Goal: Task Accomplishment & Management: Use online tool/utility

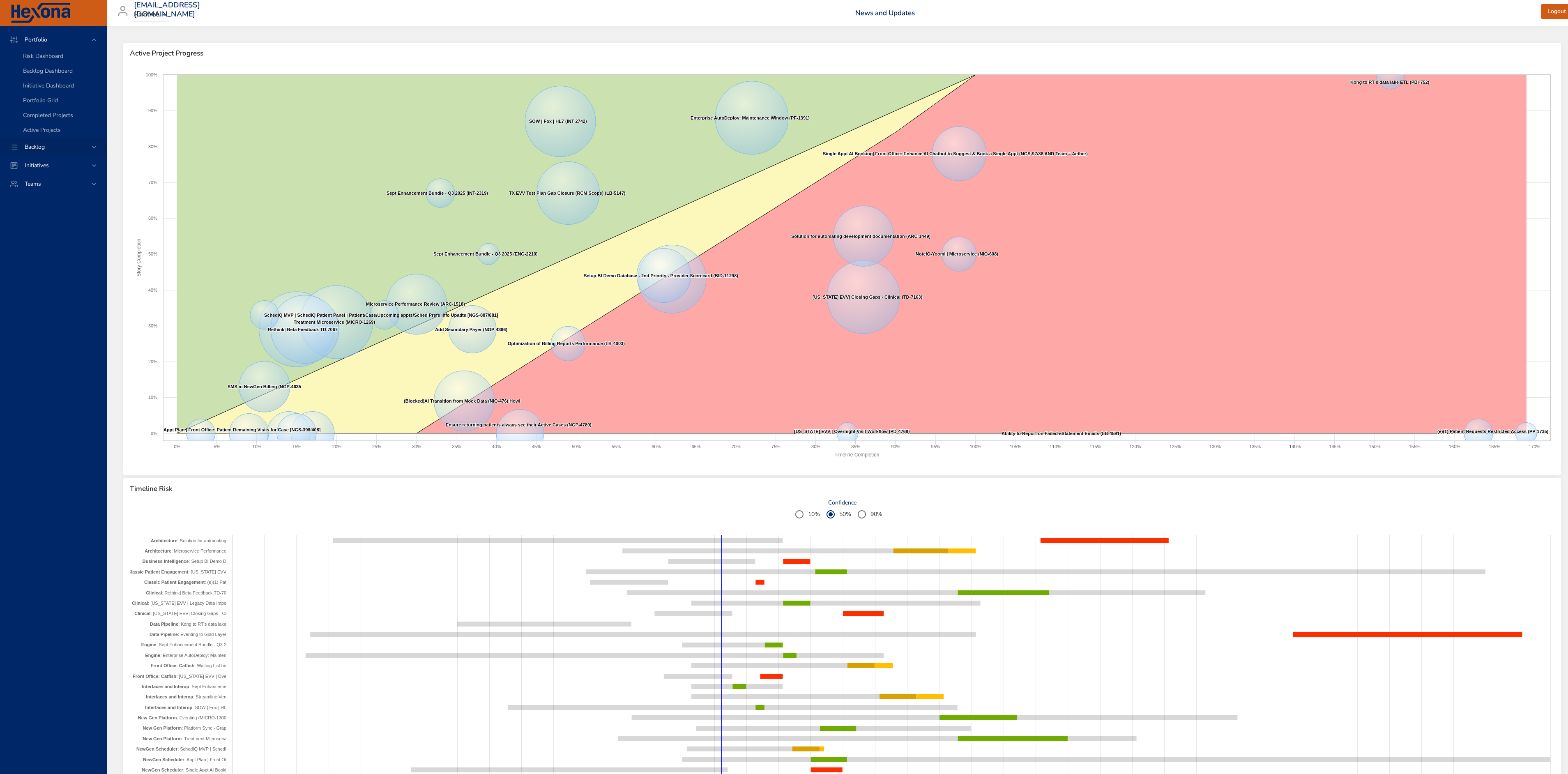
click at [49, 148] on span "Backlog" at bounding box center [35, 147] width 33 height 7
click at [43, 74] on span "Backlog Details" at bounding box center [43, 74] width 40 height 7
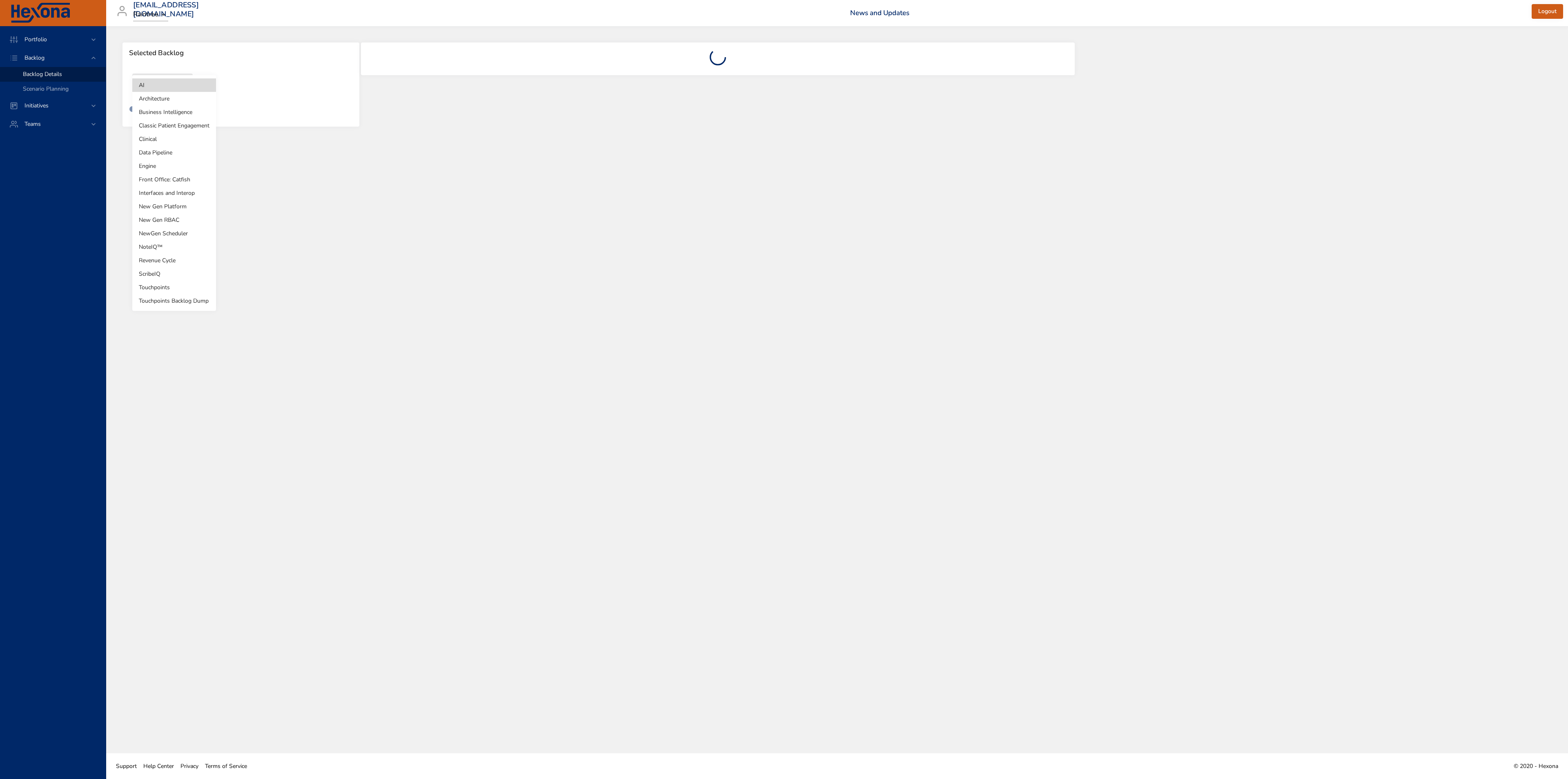
click at [158, 84] on body "Portfolio Backlog Backlog Details Scenario Planning Initiatives Teams [EMAIL_AD…" at bounding box center [784, 389] width 1568 height 779
click at [147, 111] on li "Business Intelligence" at bounding box center [174, 112] width 84 height 13
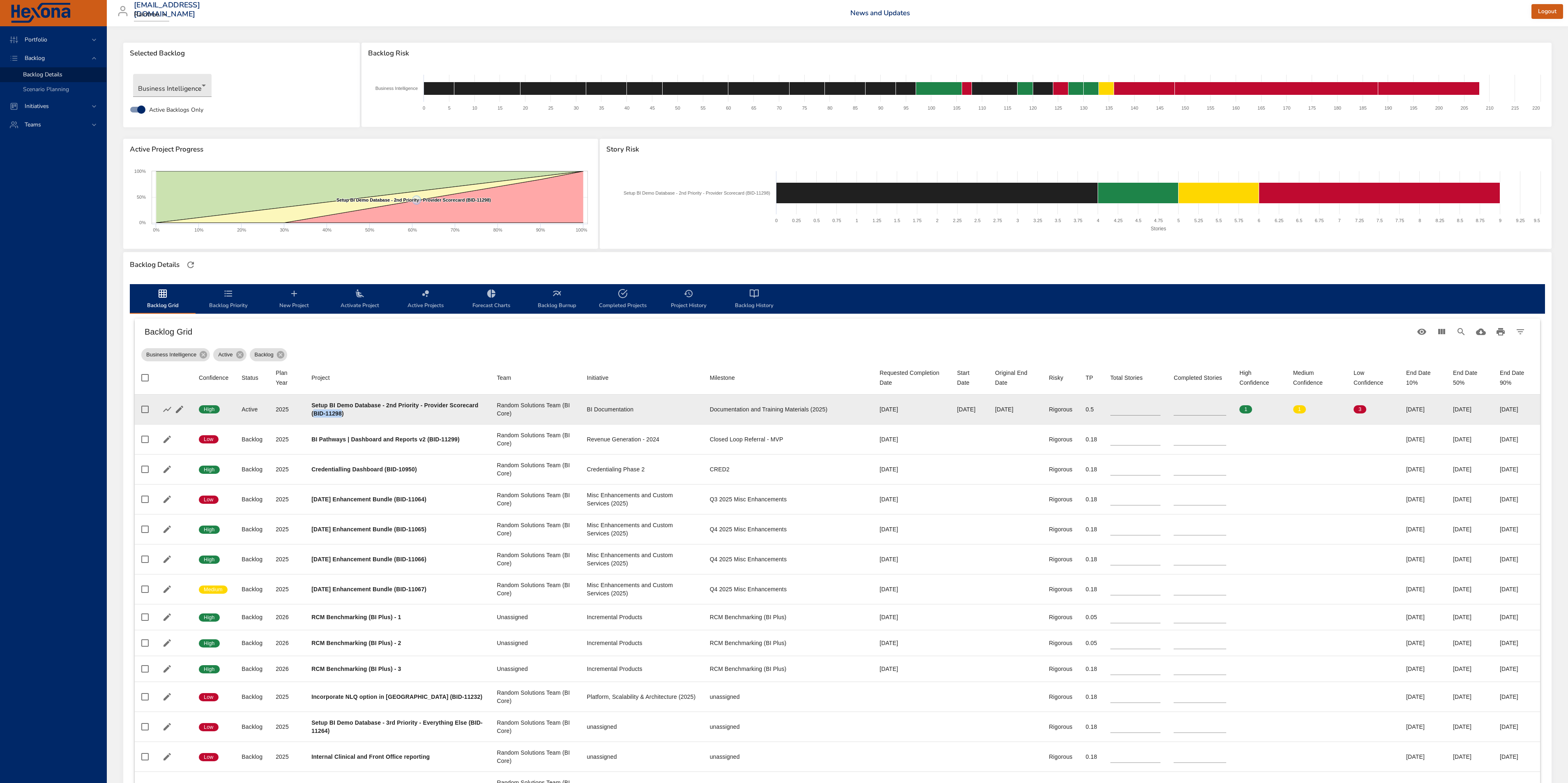
drag, startPoint x: 371, startPoint y: 412, endPoint x: 343, endPoint y: 412, distance: 28.0
click at [343, 412] on b "Setup BI Demo Database - 2nd Priority - Provider Scorecard (BID-11298)" at bounding box center [394, 409] width 166 height 15
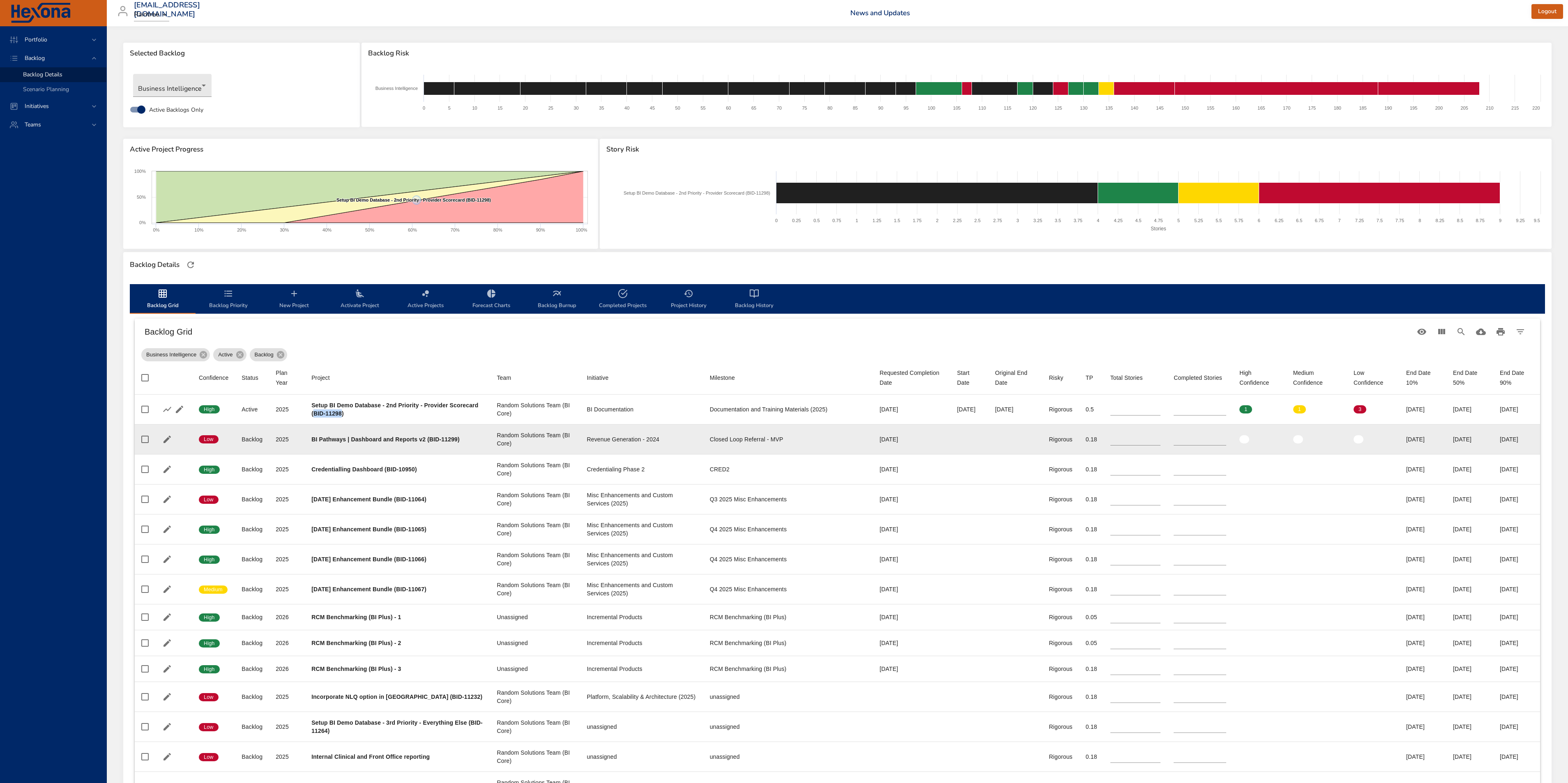
copy b "BID-11298"
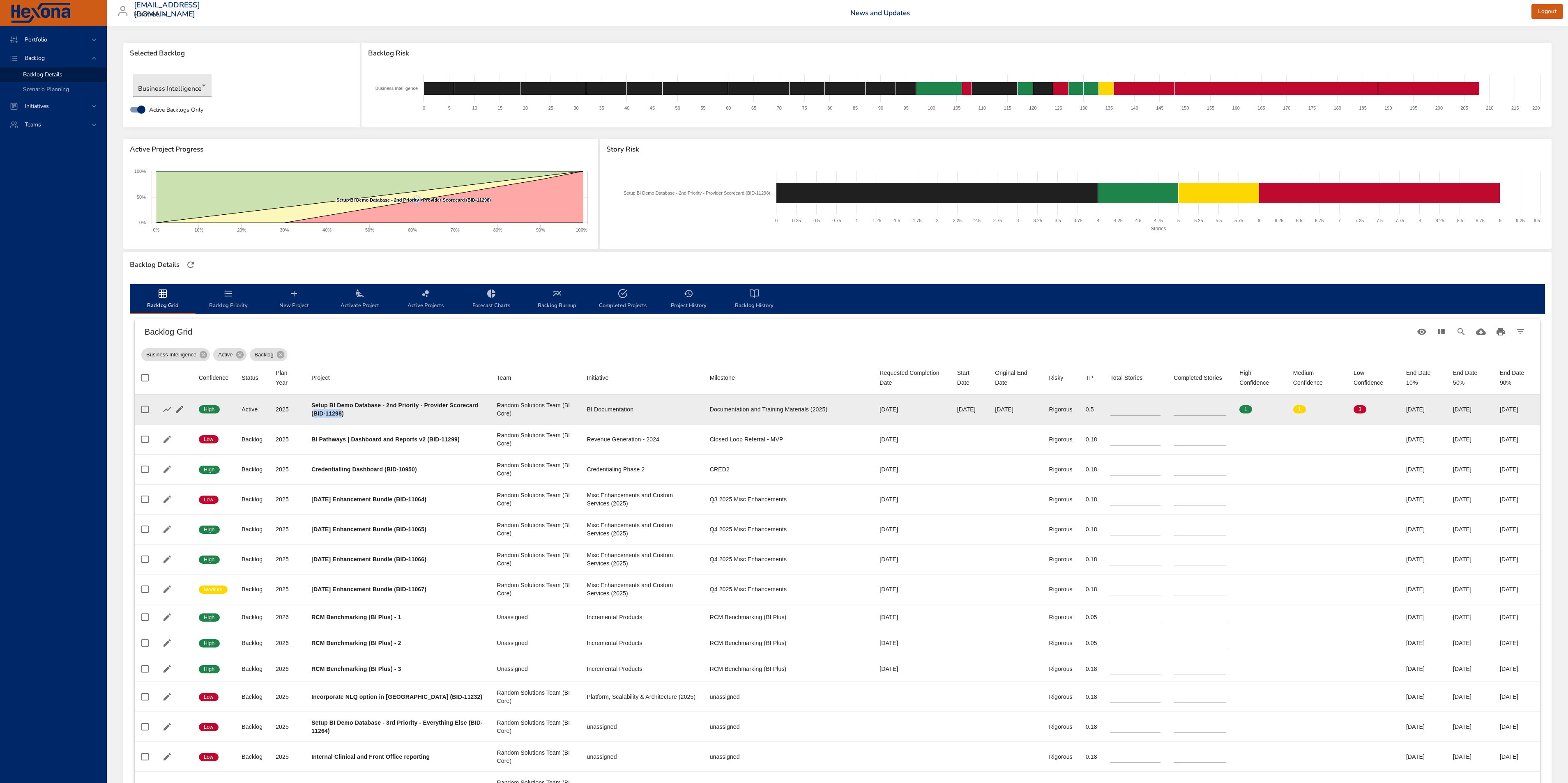
type input "*"
click at [1220, 407] on input "*" at bounding box center [1200, 409] width 53 height 12
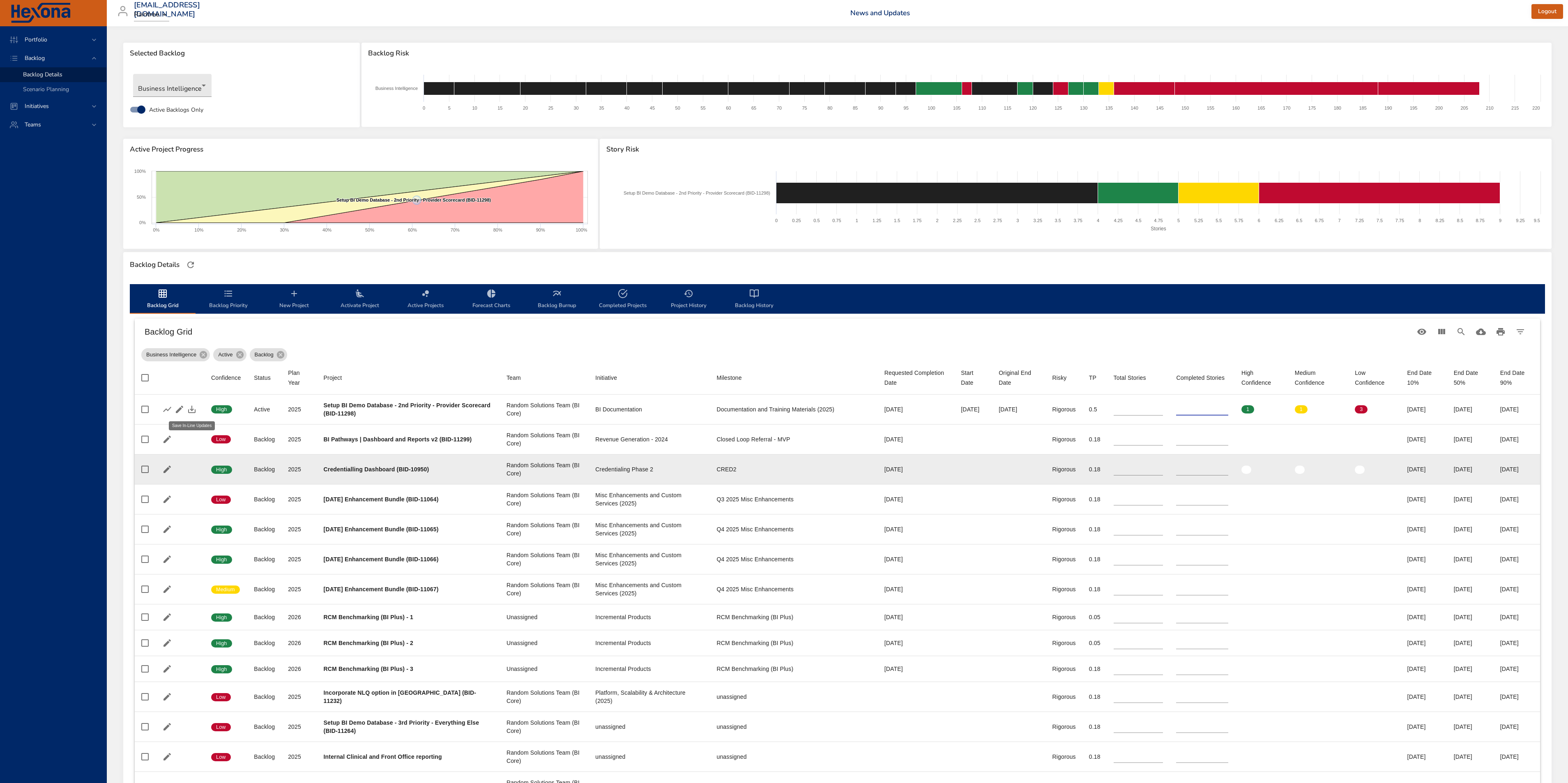
drag, startPoint x: 189, startPoint y: 407, endPoint x: 455, endPoint y: 460, distance: 271.2
click at [190, 407] on icon "button" at bounding box center [192, 409] width 10 height 10
